Goal: Transaction & Acquisition: Download file/media

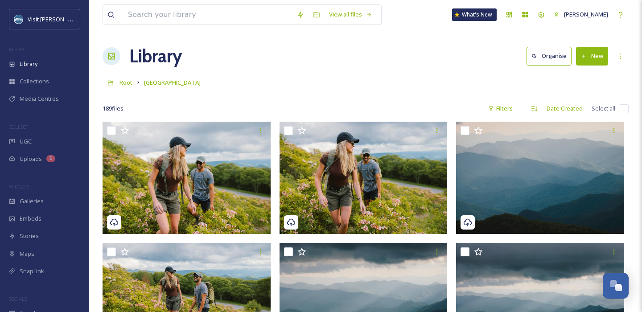
click at [177, 9] on input at bounding box center [208, 15] width 169 height 20
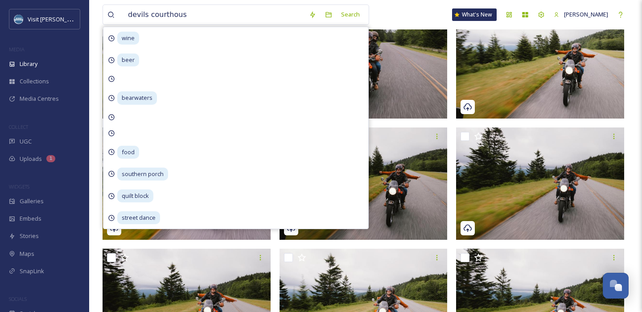
type input "[GEOGRAPHIC_DATA]"
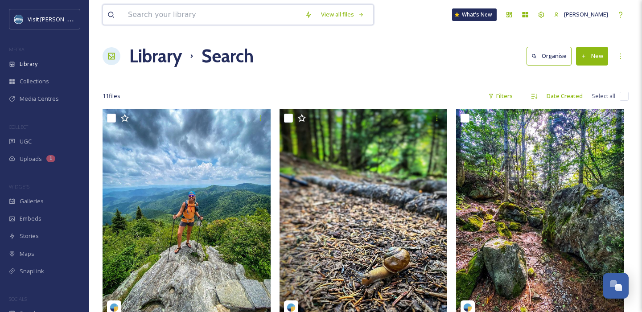
click at [206, 19] on input at bounding box center [212, 15] width 177 height 20
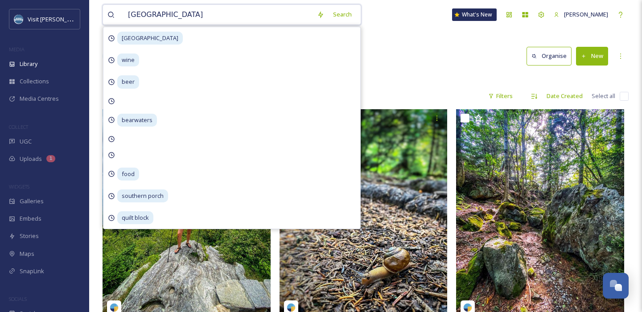
type input "[GEOGRAPHIC_DATA]"
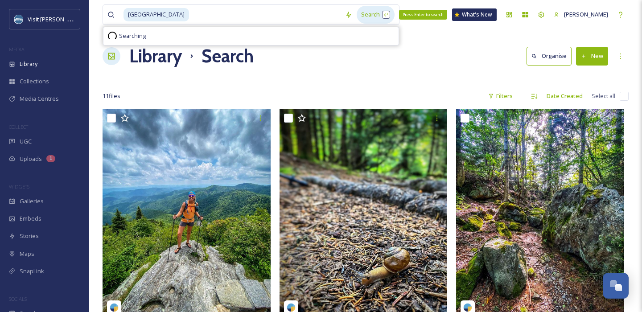
click at [358, 18] on div "Search Press Enter to search" at bounding box center [376, 14] width 38 height 17
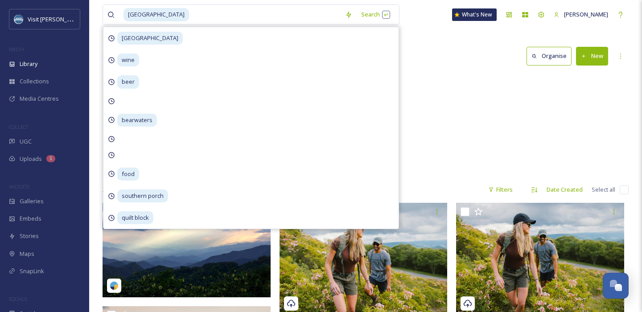
click at [463, 48] on div "Library Search Organise New" at bounding box center [366, 56] width 526 height 27
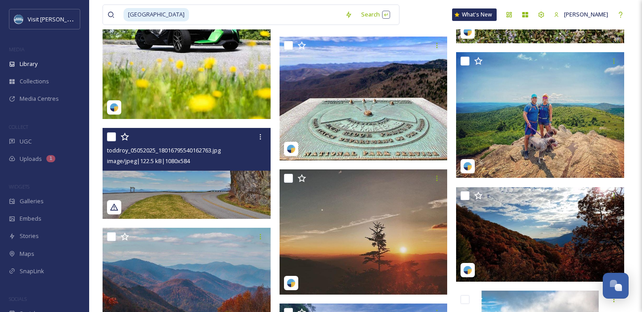
scroll to position [12967, 0]
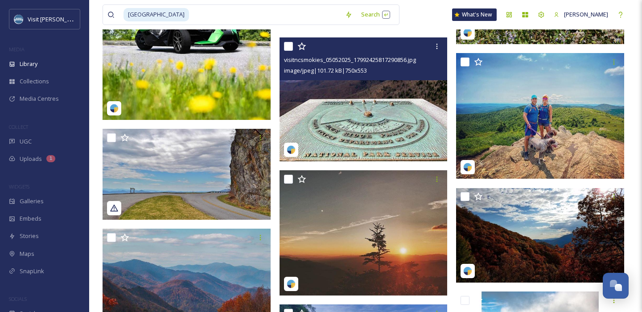
click at [350, 112] on img at bounding box center [364, 99] width 168 height 124
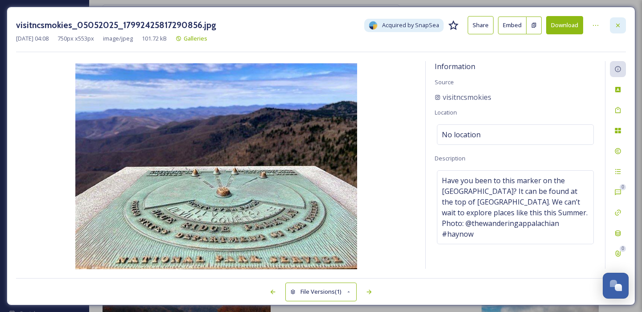
click at [622, 22] on div at bounding box center [618, 25] width 16 height 16
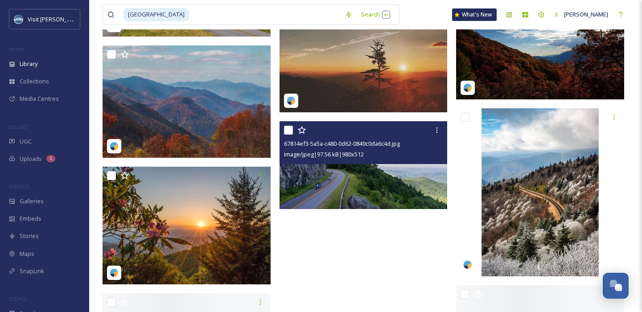
scroll to position [13151, 0]
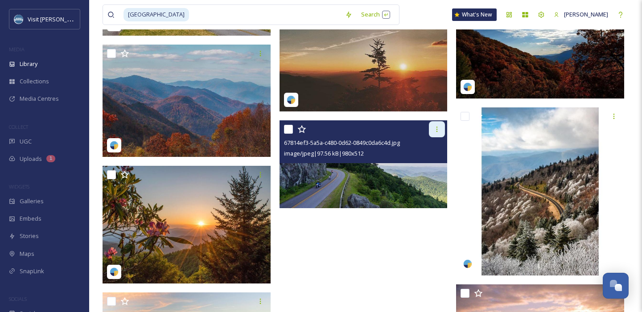
click at [435, 130] on icon at bounding box center [436, 129] width 7 height 7
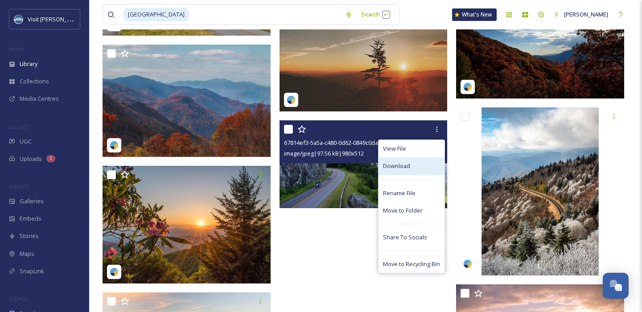
click at [394, 165] on span "Download" at bounding box center [396, 166] width 27 height 8
